Goal: Obtain resource: Download file/media

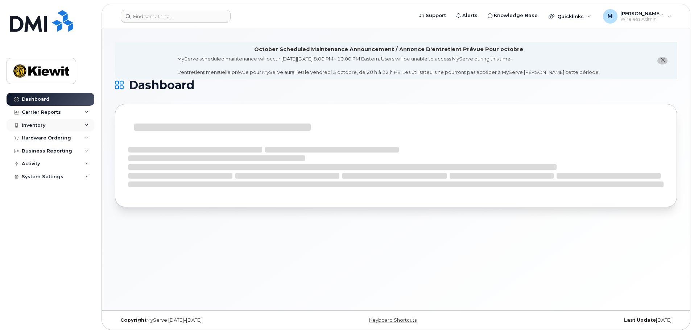
click at [49, 124] on div "Inventory" at bounding box center [51, 125] width 88 height 13
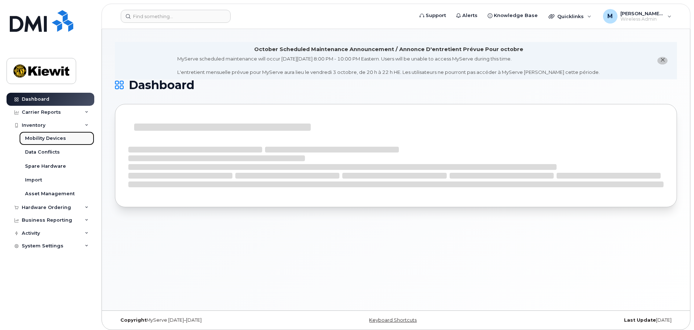
click at [42, 139] on div "Mobility Devices" at bounding box center [45, 138] width 41 height 7
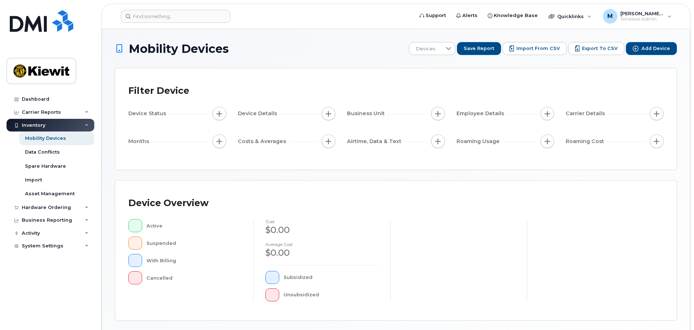
click at [541, 111] on div "Employee Details" at bounding box center [506, 114] width 98 height 14
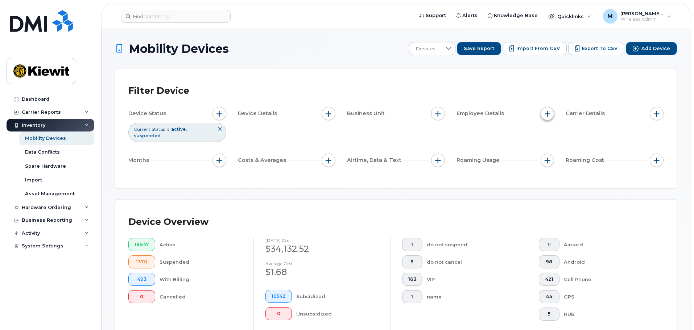
click at [547, 118] on button "button" at bounding box center [548, 114] width 14 height 14
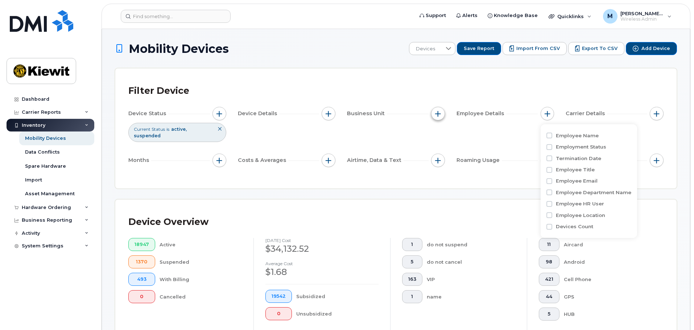
click at [435, 116] on span "button" at bounding box center [438, 114] width 6 height 6
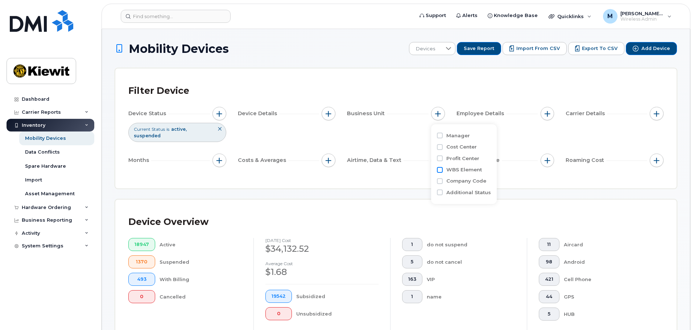
click at [439, 170] on input "WBS Element" at bounding box center [440, 170] width 6 height 6
checkbox input "true"
click at [472, 189] on span "is" at bounding box center [479, 184] width 62 height 13
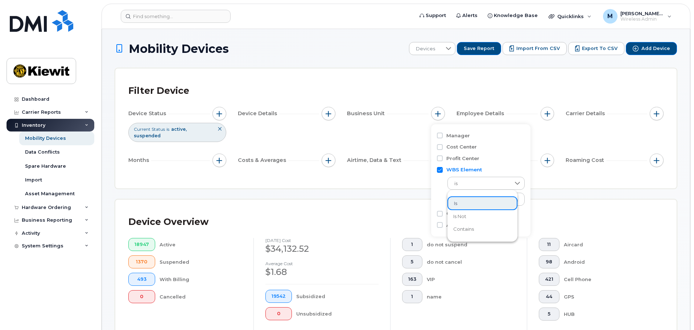
click at [472, 236] on ul "is is not contains" at bounding box center [483, 216] width 70 height 45
click at [473, 231] on span "contains" at bounding box center [463, 229] width 21 height 7
click at [476, 196] on input "text" at bounding box center [487, 199] width 78 height 13
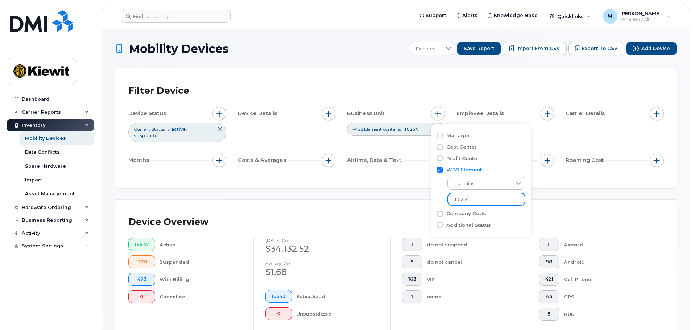
type input "110254"
click at [556, 200] on div "Device Overview 18947 Active 1370 Suspended 493 With Billing 0 Cancelled [DATE]…" at bounding box center [396, 282] width 562 height 165
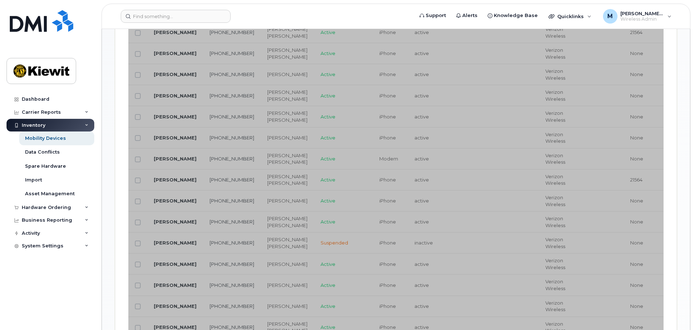
scroll to position [580, 0]
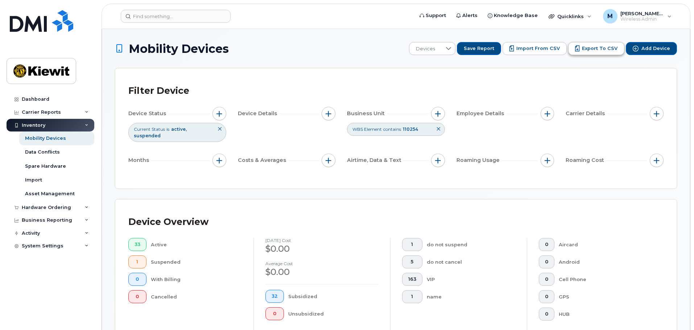
click at [593, 47] on span "Export to CSV" at bounding box center [600, 48] width 36 height 7
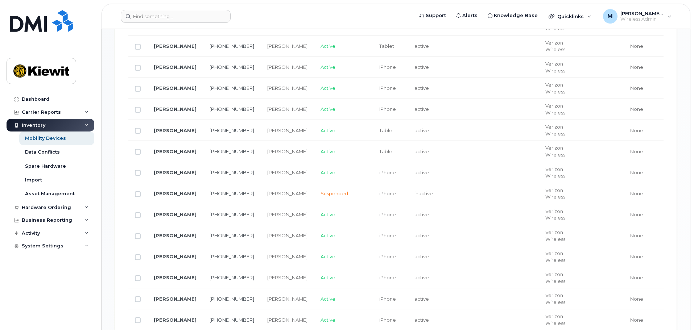
scroll to position [435, 0]
click at [472, 188] on td at bounding box center [505, 194] width 67 height 21
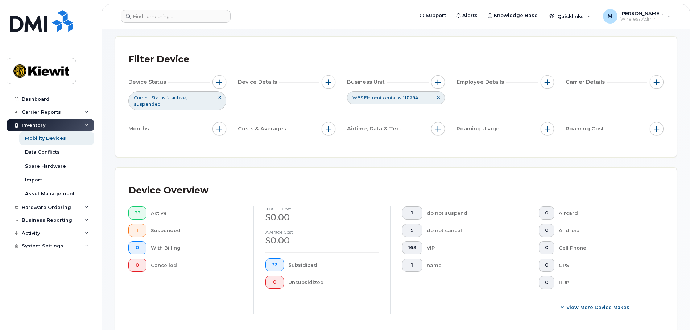
scroll to position [0, 0]
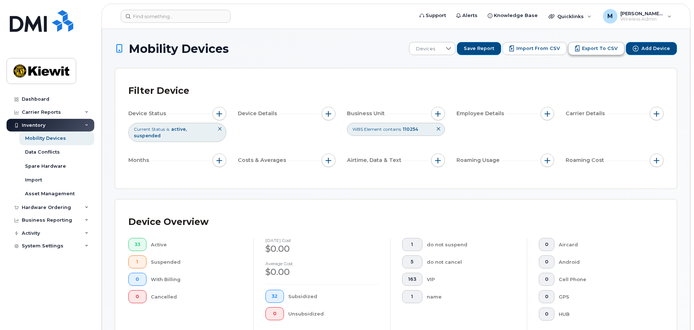
click at [593, 49] on span "Export to CSV" at bounding box center [600, 48] width 36 height 7
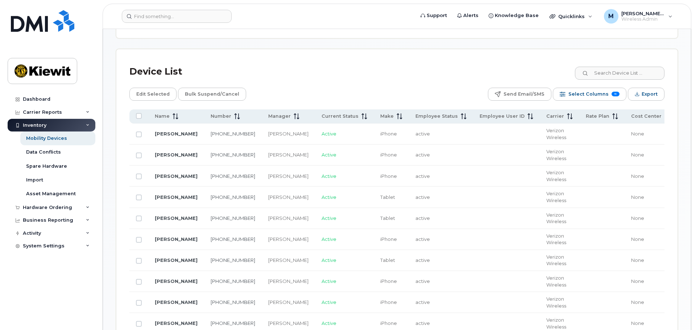
scroll to position [290, 0]
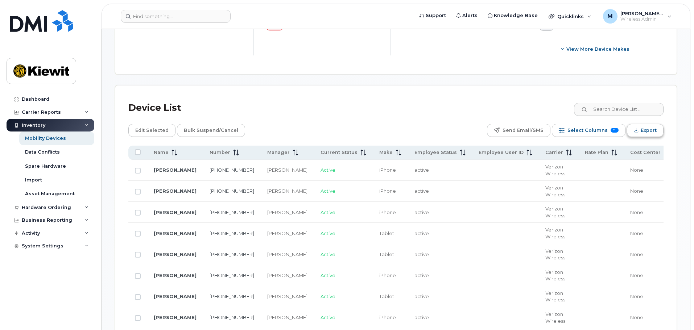
click at [644, 125] on span "Export" at bounding box center [649, 130] width 16 height 11
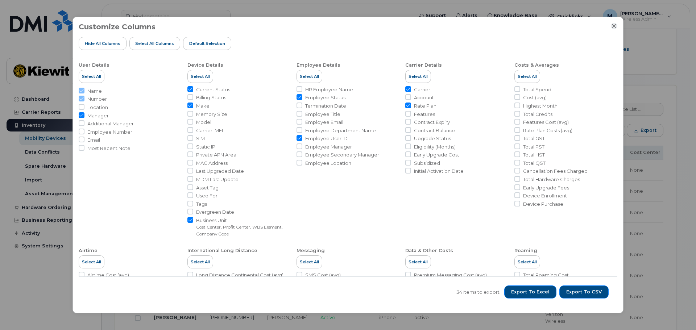
click at [612, 25] on icon "Close" at bounding box center [615, 26] width 6 height 6
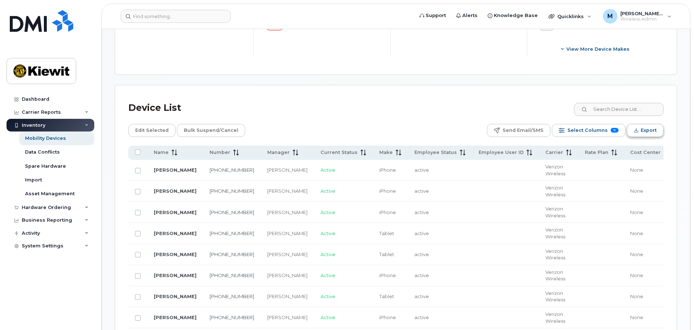
click at [645, 125] on span "Export" at bounding box center [649, 130] width 16 height 11
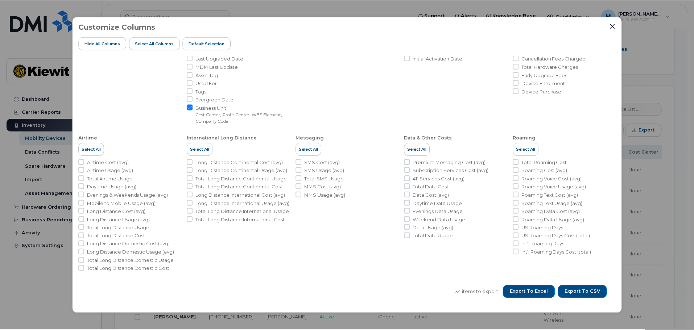
scroll to position [117, 0]
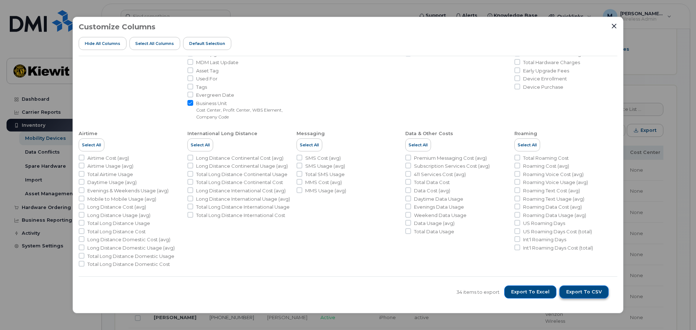
click at [575, 293] on span "Export to CSV" at bounding box center [585, 292] width 36 height 7
click at [546, 289] on button "Export to Excel" at bounding box center [531, 292] width 52 height 13
click at [578, 291] on span "Export to CSV" at bounding box center [585, 292] width 36 height 7
click at [613, 27] on icon "Close" at bounding box center [615, 26] width 6 height 6
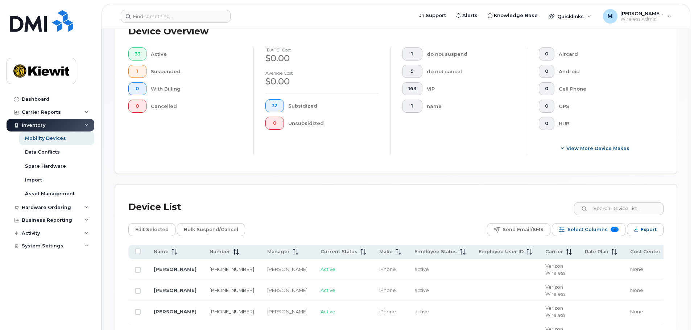
scroll to position [36, 0]
